Goal: Task Accomplishment & Management: Complete application form

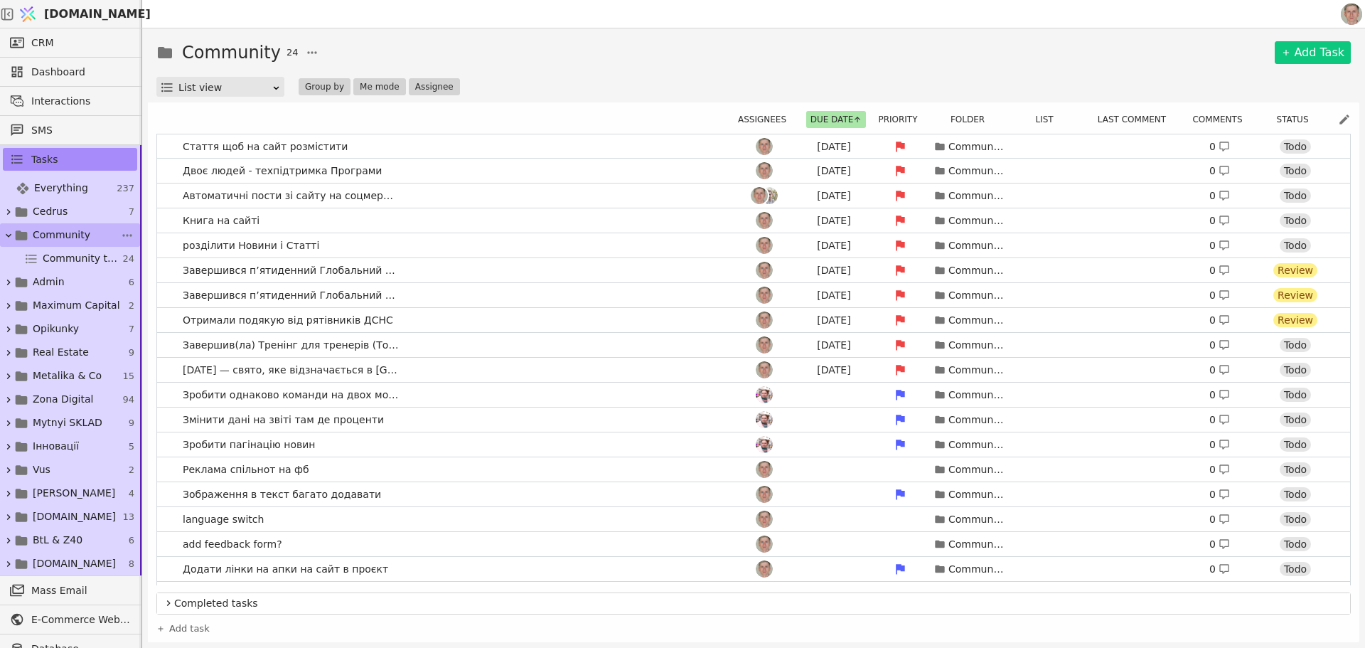
click at [76, 235] on span "Community" at bounding box center [62, 235] width 58 height 15
click at [1312, 48] on link "Add Task" at bounding box center [1313, 52] width 76 height 23
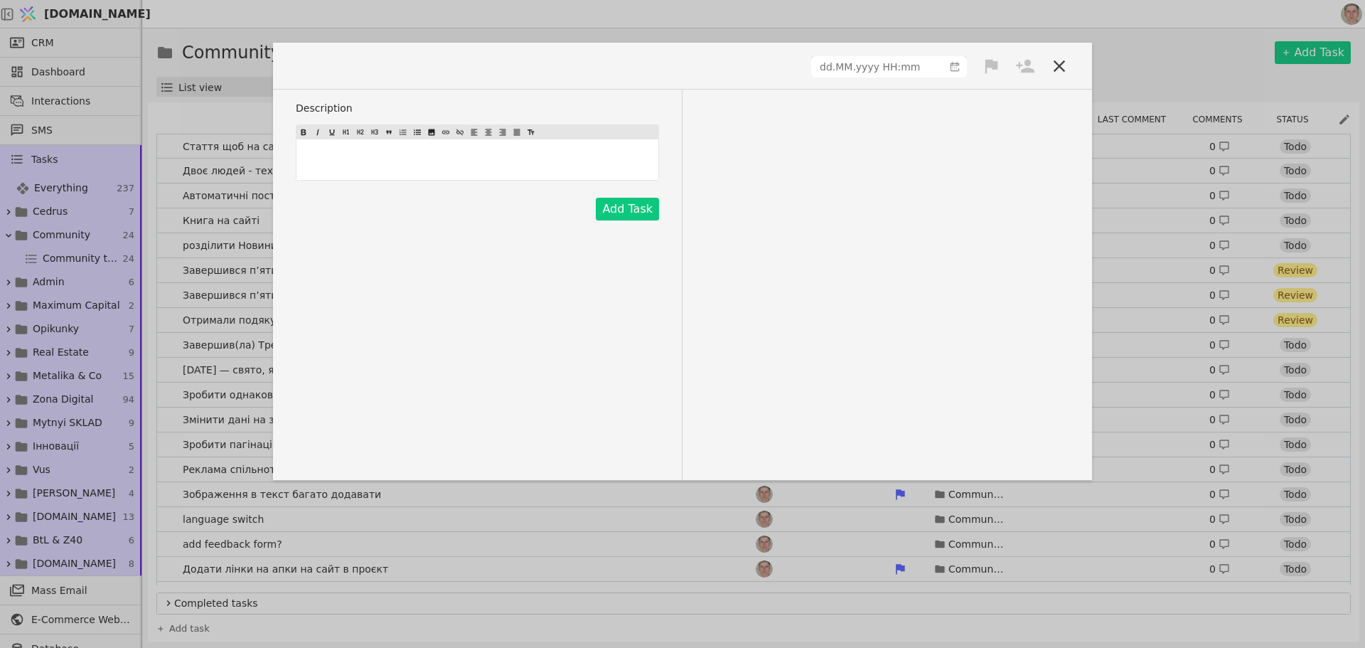
click at [348, 67] on span at bounding box center [338, 65] width 85 height 23
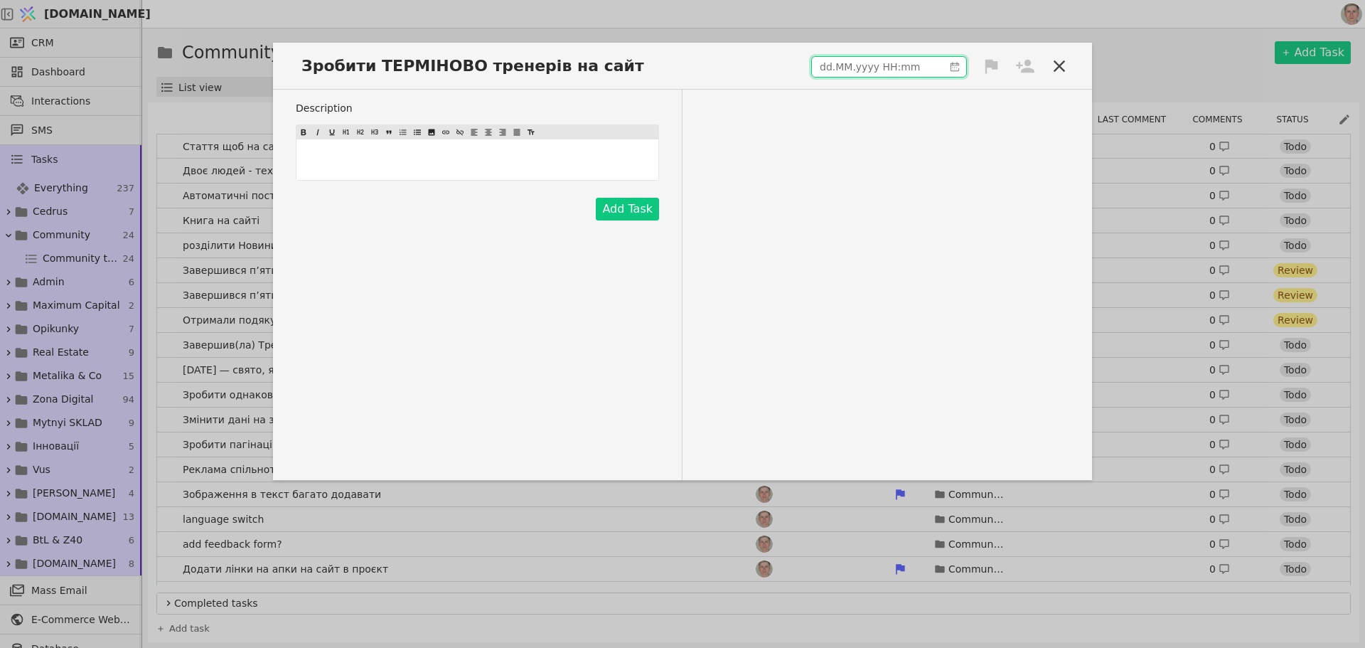
type input "dd.MM.yyyy HH:mm"
click at [887, 64] on input "dd.MM.yyyy HH:mm" at bounding box center [878, 67] width 132 height 20
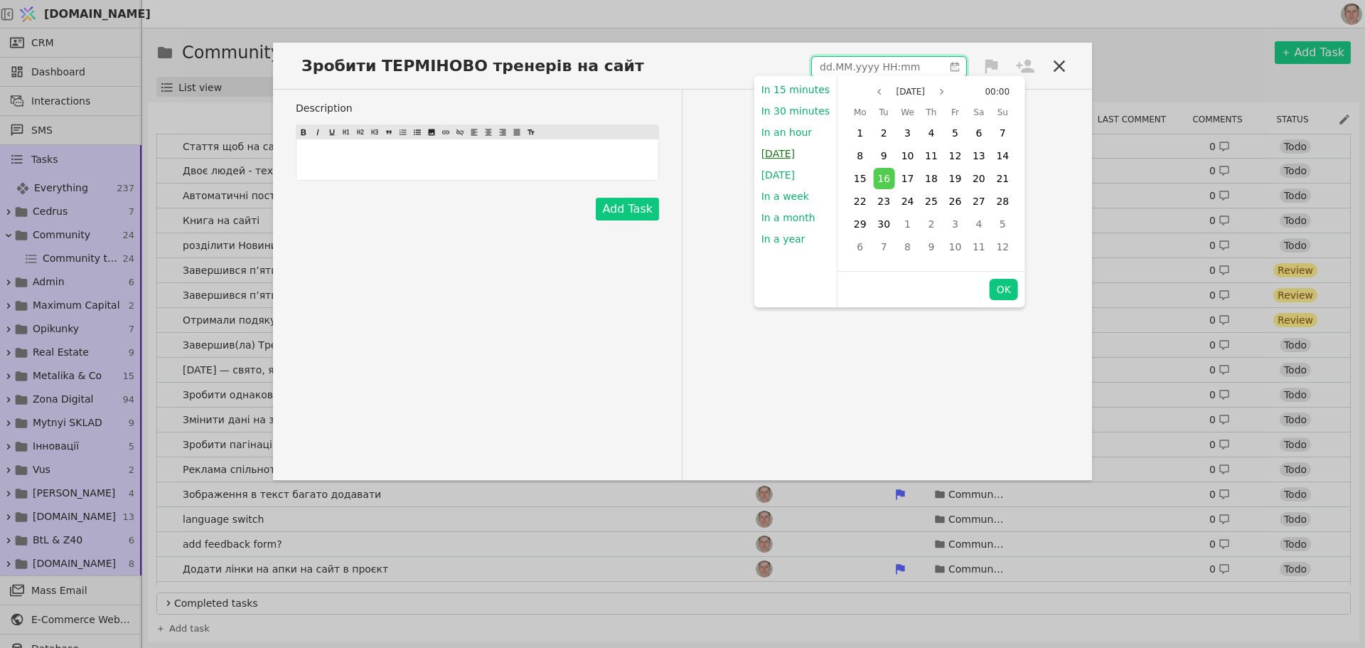
drag, startPoint x: 767, startPoint y: 149, endPoint x: 774, endPoint y: 149, distance: 7.1
click at [767, 149] on button "[DATE]" at bounding box center [778, 153] width 48 height 21
type input "[DATE] 14:06"
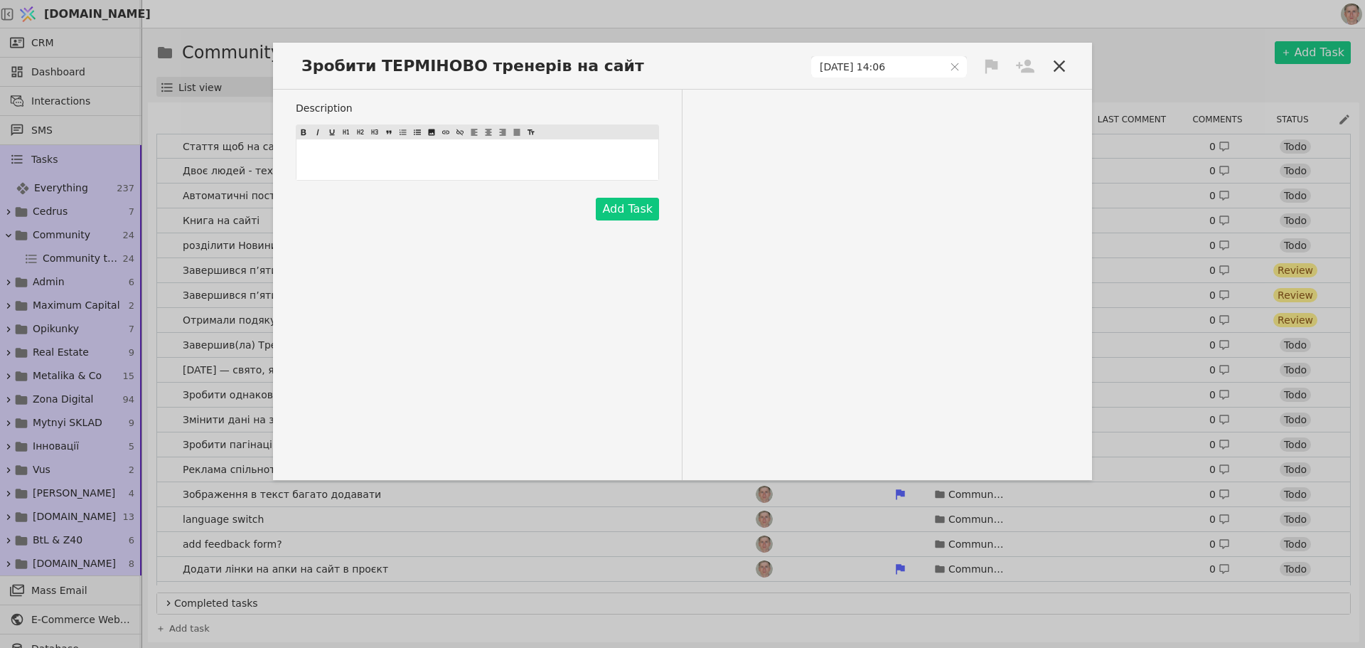
click at [991, 63] on icon at bounding box center [992, 66] width 13 height 14
click at [984, 85] on div "High" at bounding box center [943, 92] width 142 height 23
click at [1028, 67] on icon at bounding box center [1025, 66] width 20 height 20
click at [1008, 117] on div "[PERSON_NAME]" at bounding box center [978, 120] width 142 height 26
click at [715, 211] on div "Description ﻿ Add Task" at bounding box center [682, 285] width 819 height 390
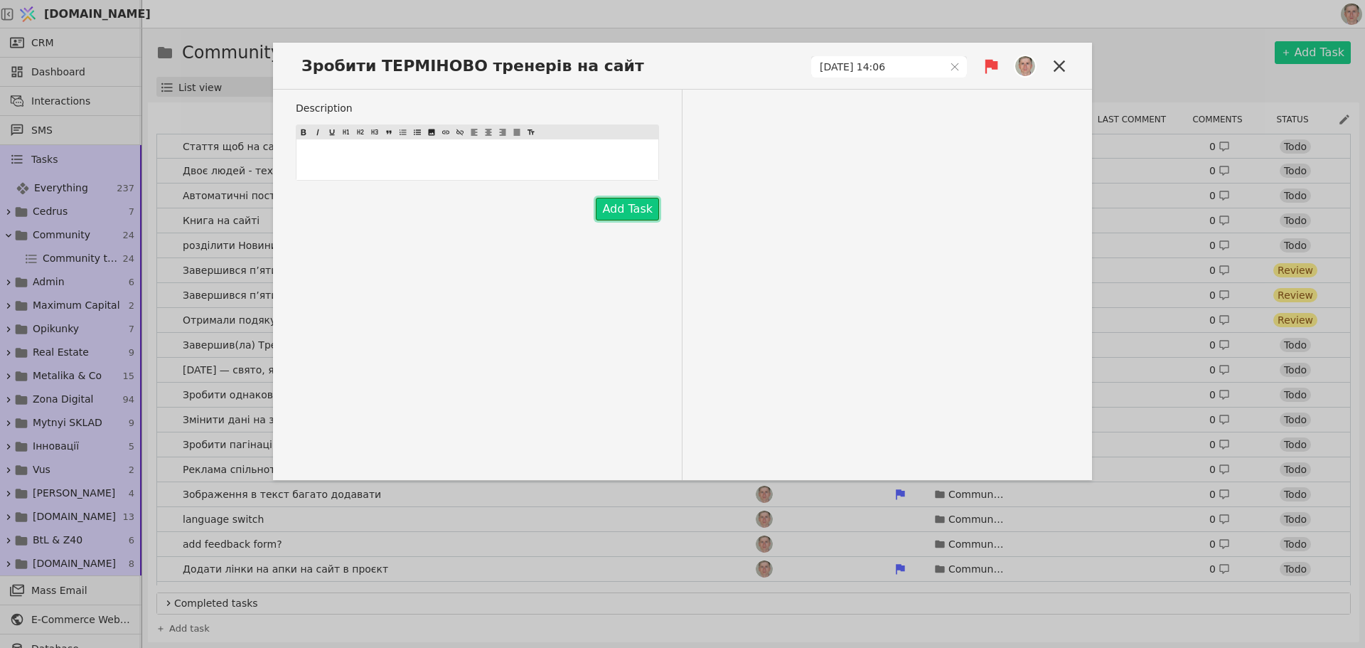
click at [627, 207] on button "Add Task" at bounding box center [627, 209] width 63 height 23
